Goal: Information Seeking & Learning: Learn about a topic

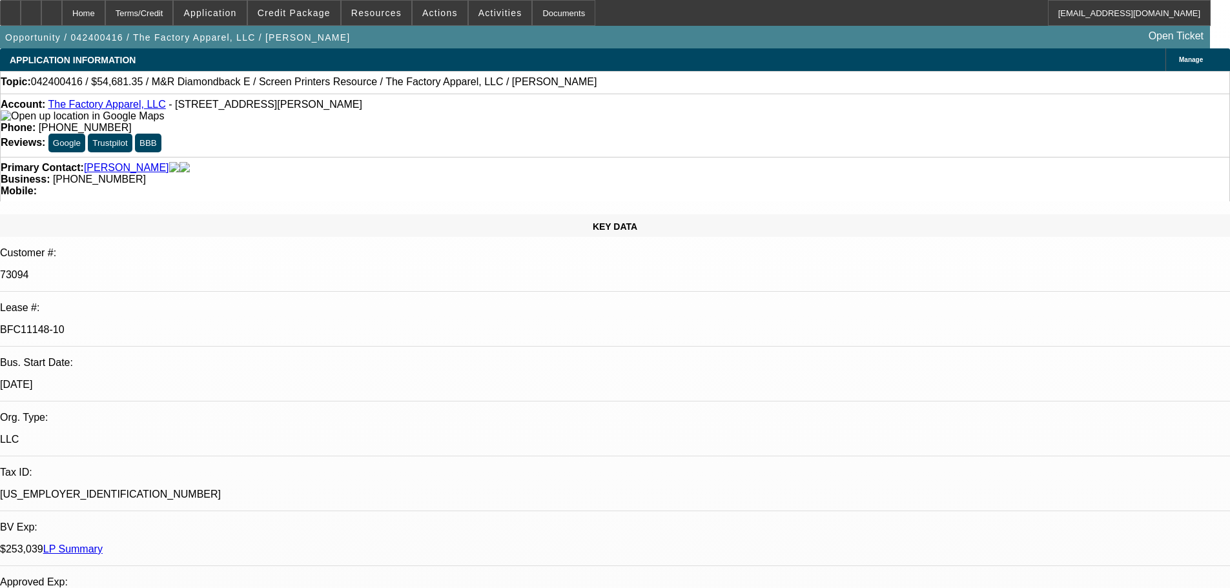
select select "0.1"
select select "2"
select select "0.1"
select select "4"
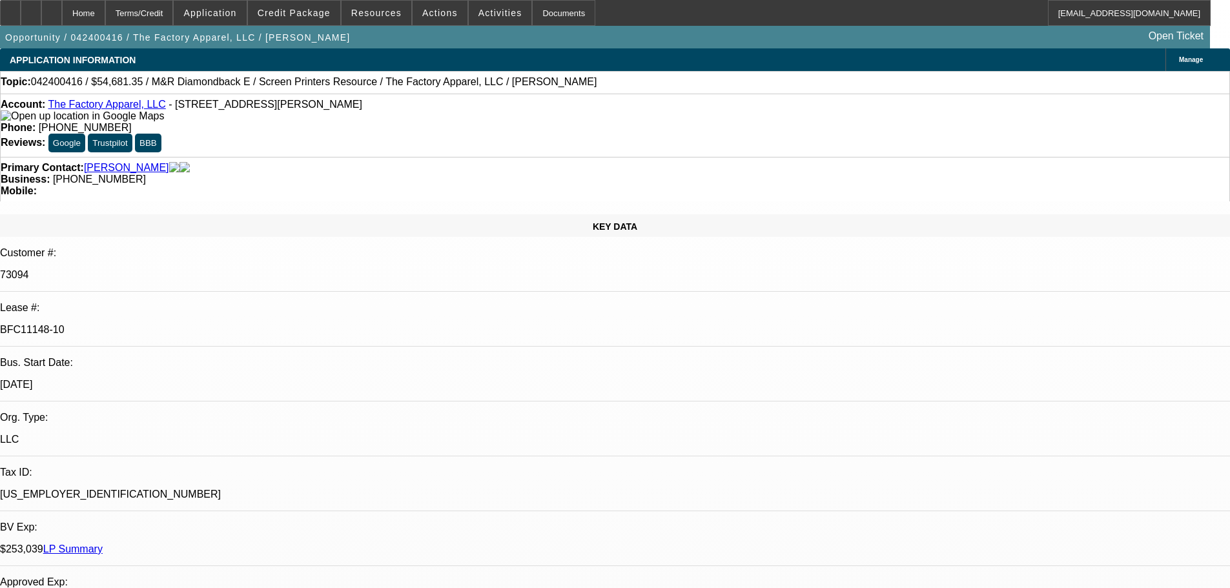
select select "0.1"
select select "2"
select select "0.1"
select select "4"
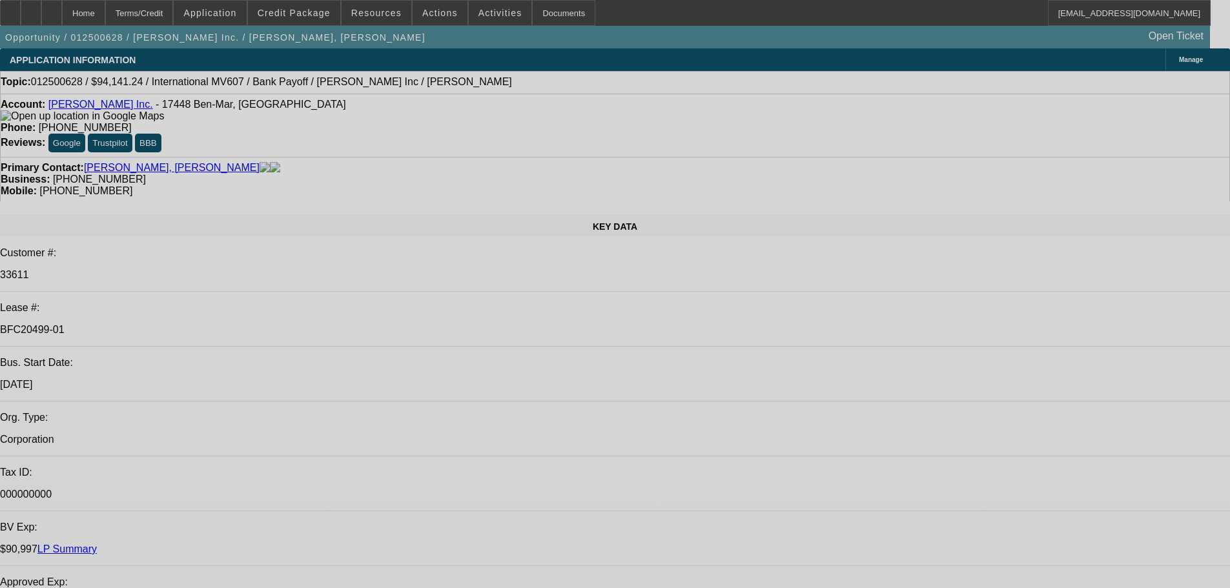
select select "0"
select select "2"
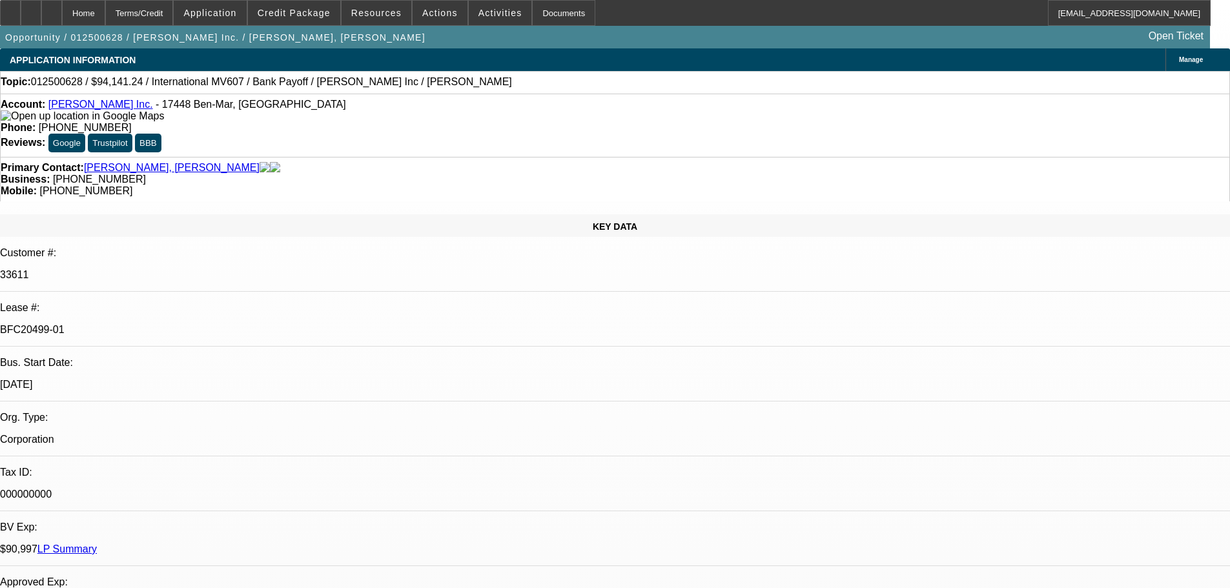
select select "2"
select select "0.1"
select select "4"
select select "0"
select select "2"
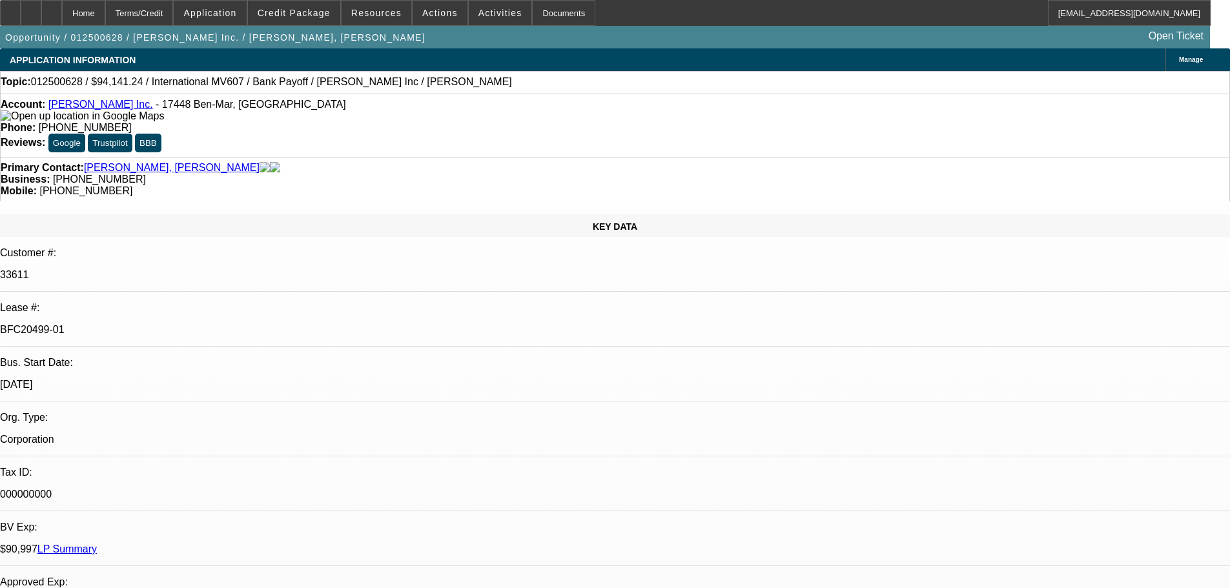
select select "2"
select select "0.1"
select select "4"
select select "0"
select select "2"
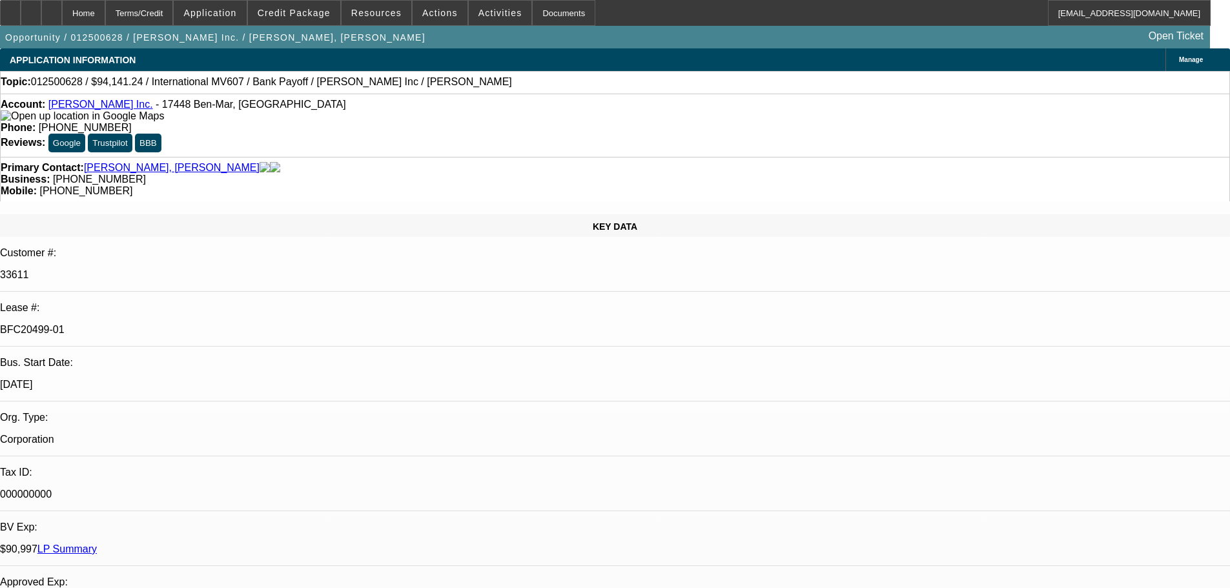
select select "2"
select select "0.1"
select select "4"
select select "0"
select select "2"
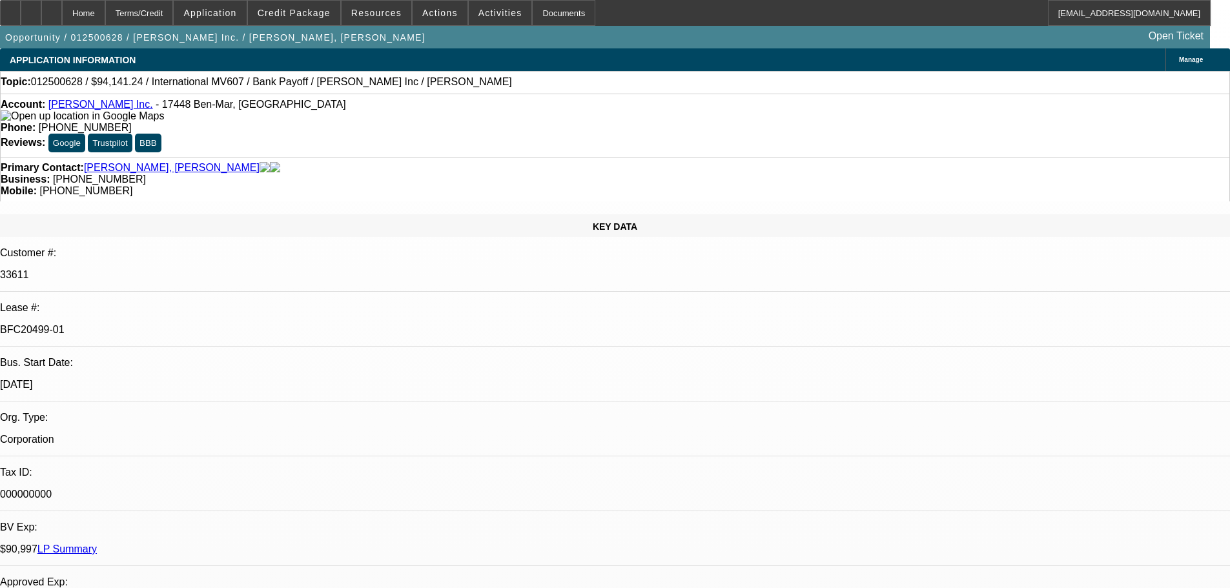
select select "2"
select select "0.1"
select select "4"
type input "ein"
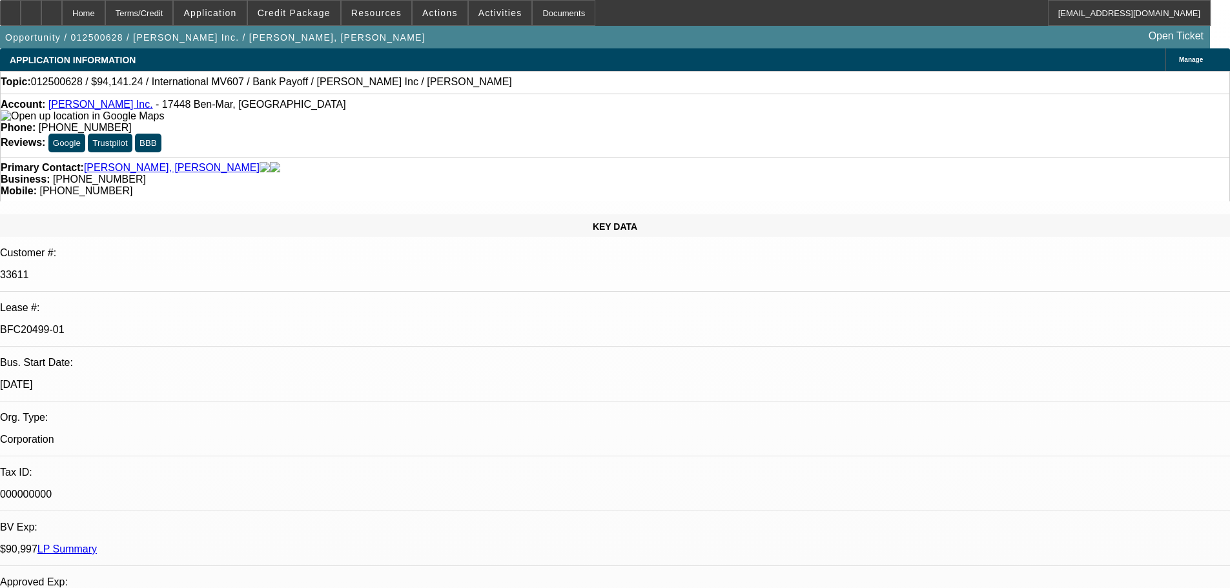
click at [413, 15] on span at bounding box center [440, 12] width 55 height 31
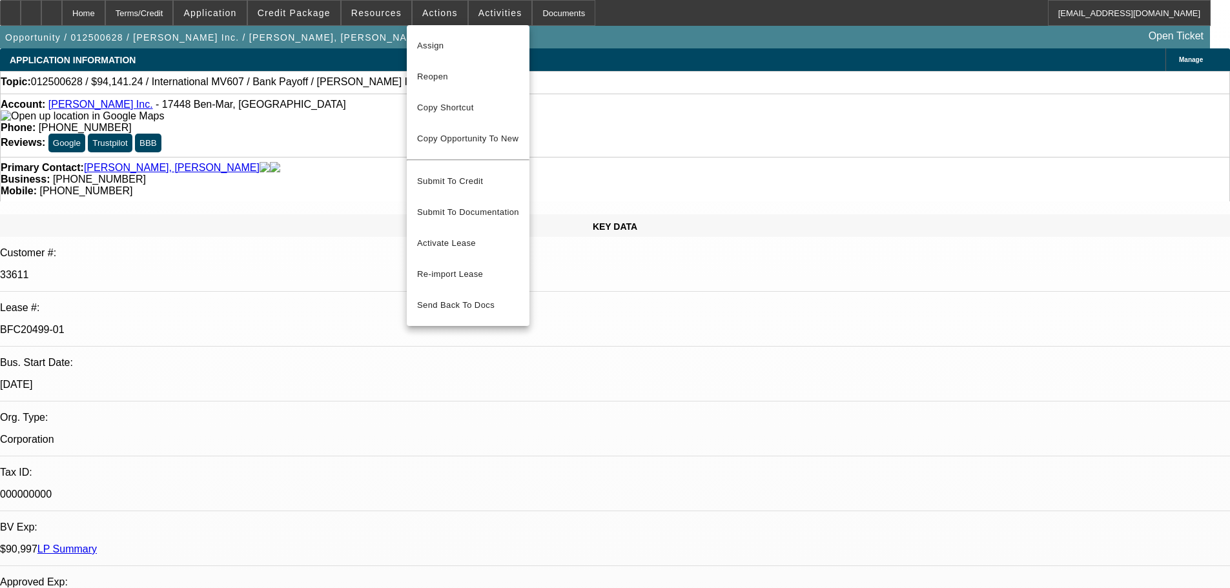
click at [389, 9] on div at bounding box center [615, 294] width 1230 height 588
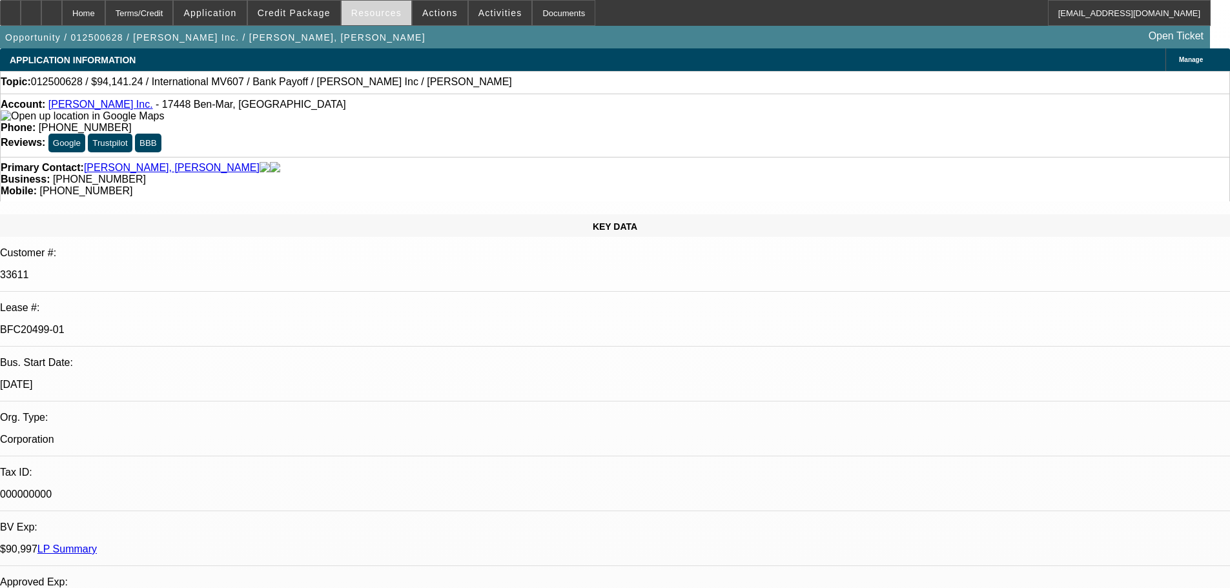
click at [373, 14] on span "Resources" at bounding box center [376, 13] width 50 height 10
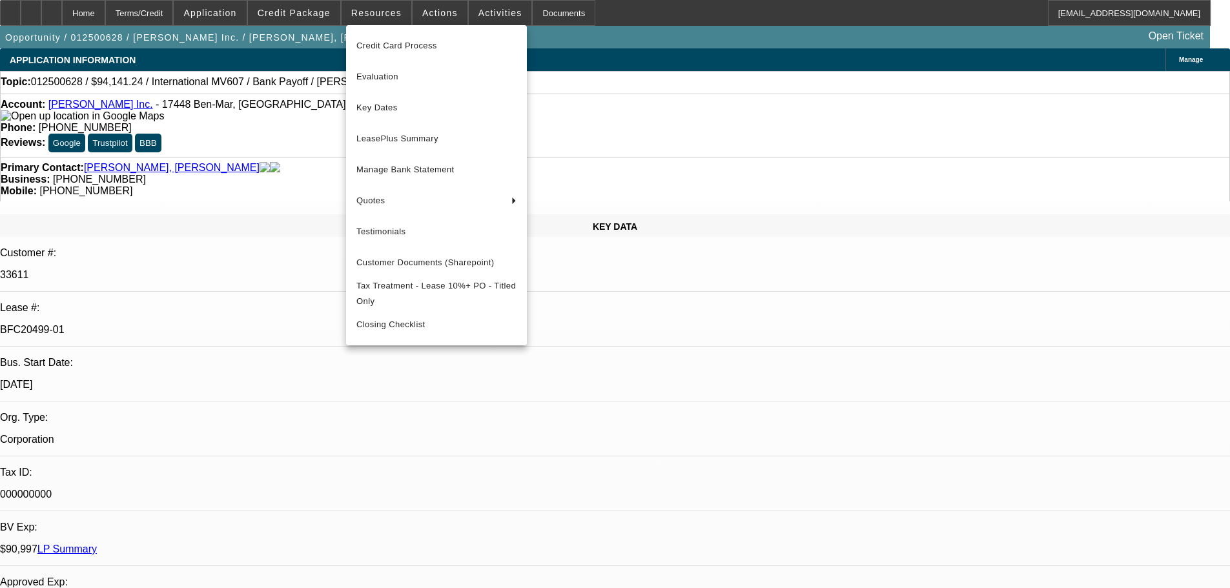
click at [322, 17] on div at bounding box center [615, 294] width 1230 height 588
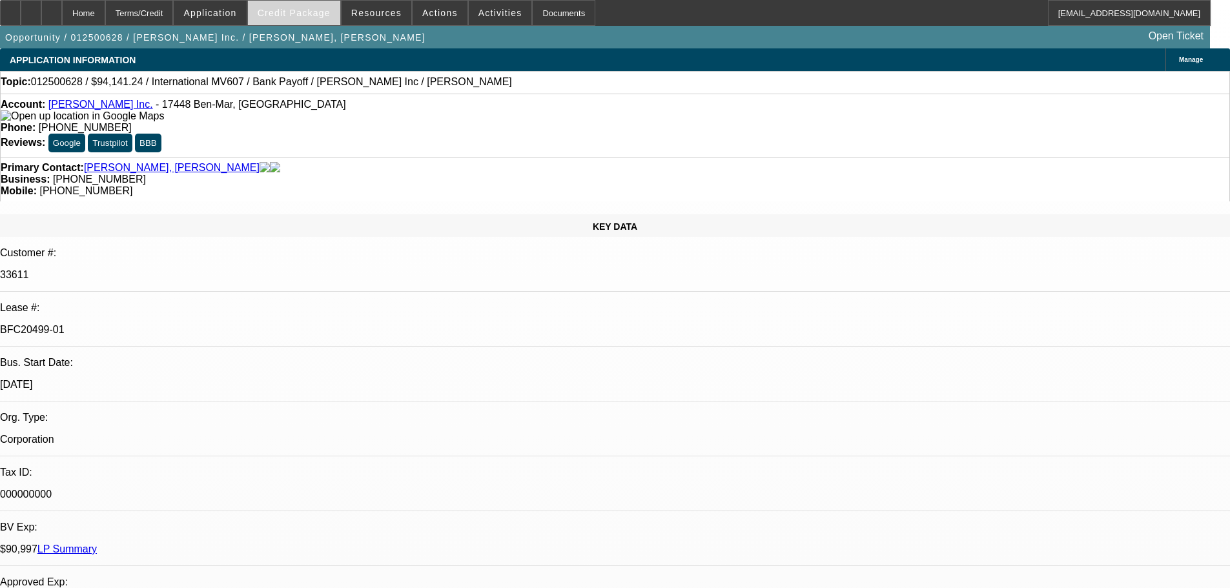
click at [325, 13] on span "Credit Package" at bounding box center [294, 13] width 73 height 10
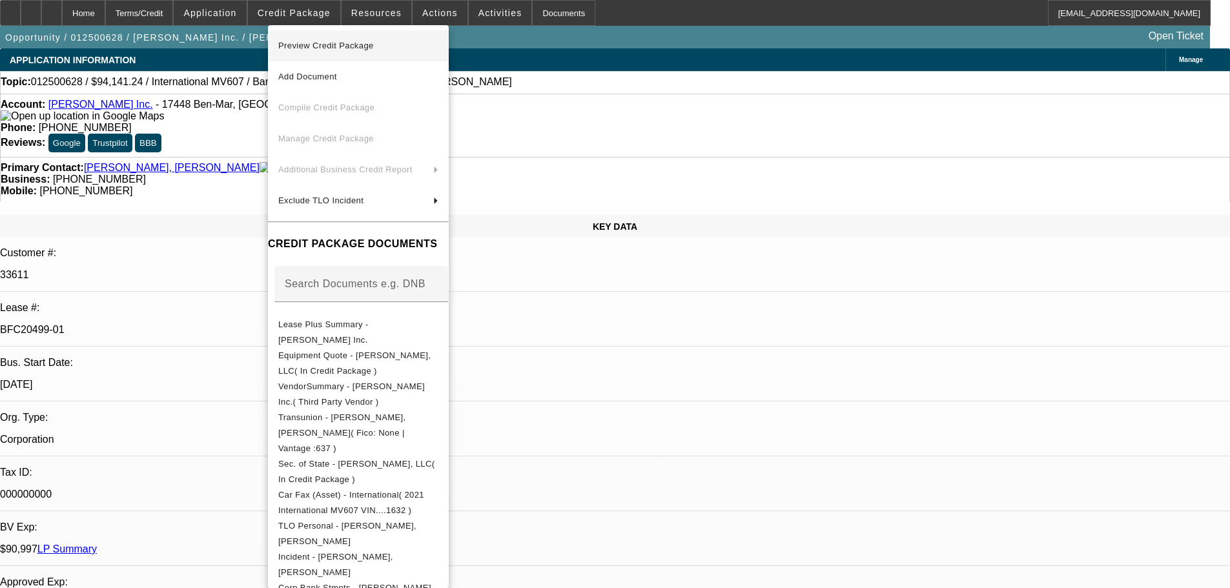
click at [318, 45] on span "Preview Credit Package" at bounding box center [326, 46] width 96 height 10
